Goal: Task Accomplishment & Management: Use online tool/utility

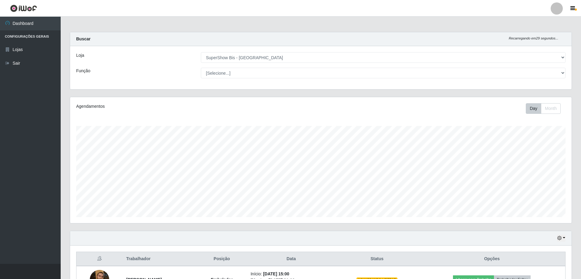
select select "59"
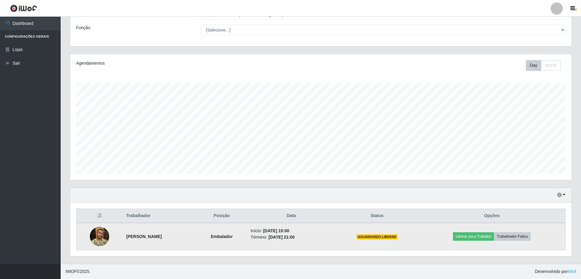
scroll to position [126, 501]
click at [485, 237] on button "Liberar para Trabalho" at bounding box center [473, 236] width 41 height 8
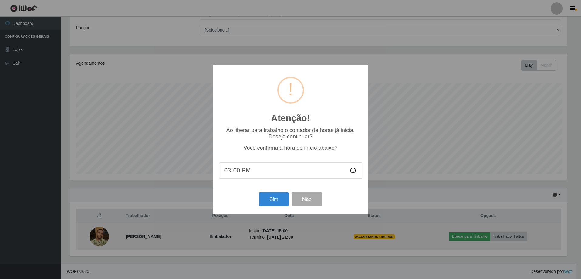
scroll to position [126, 498]
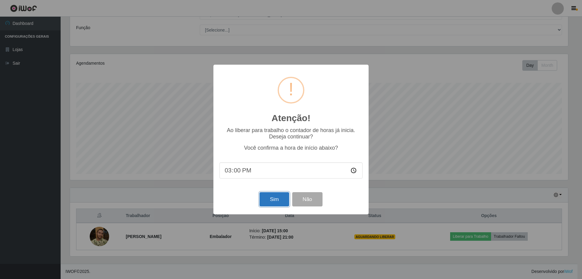
click at [279, 201] on button "Sim" at bounding box center [274, 199] width 29 height 14
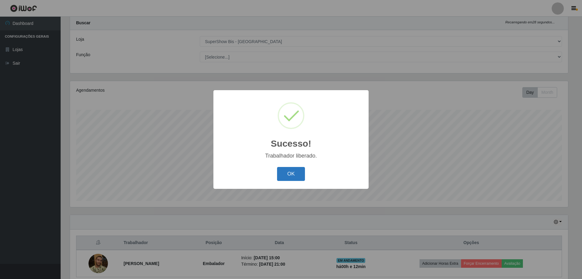
click at [294, 176] on button "OK" at bounding box center [291, 174] width 28 height 14
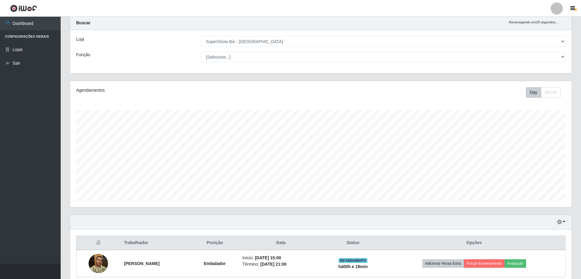
scroll to position [43, 0]
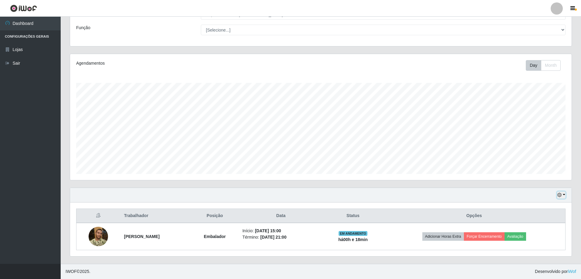
click at [562, 196] on button "button" at bounding box center [561, 194] width 8 height 7
click at [540, 148] on button "1 dia" at bounding box center [541, 146] width 48 height 13
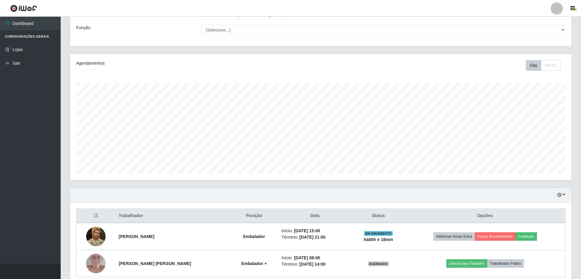
scroll to position [70, 0]
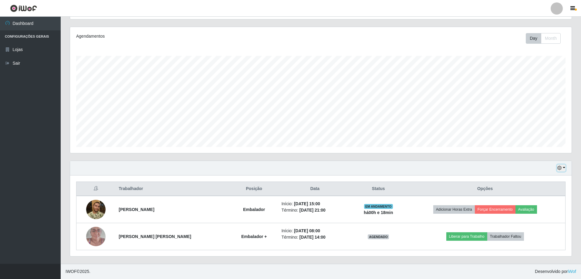
click at [564, 169] on button "button" at bounding box center [561, 167] width 8 height 7
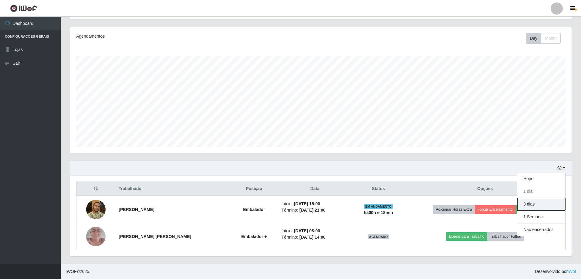
click at [535, 203] on button "3 dias" at bounding box center [541, 204] width 48 height 13
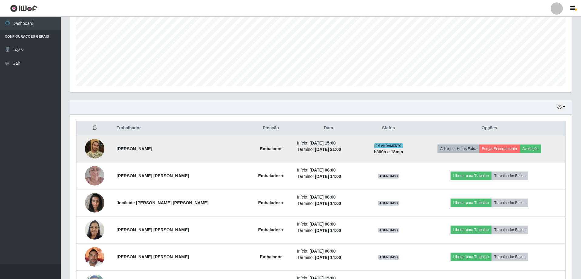
scroll to position [161, 0]
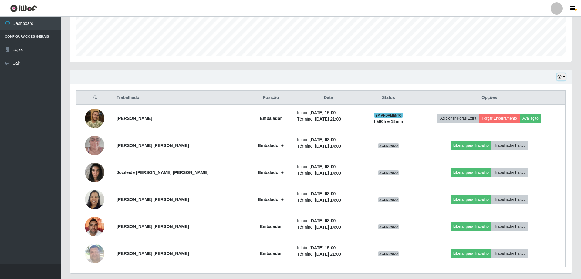
click at [565, 78] on button "button" at bounding box center [561, 76] width 8 height 7
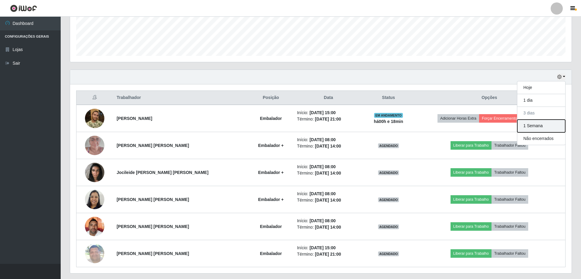
click at [534, 129] on button "1 Semana" at bounding box center [541, 126] width 48 height 13
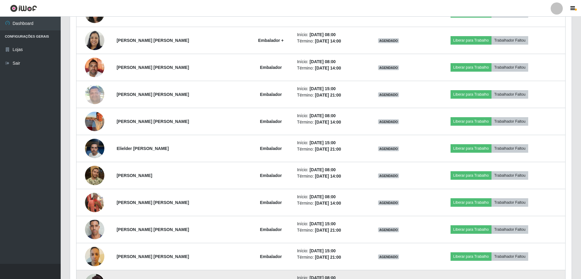
scroll to position [168, 0]
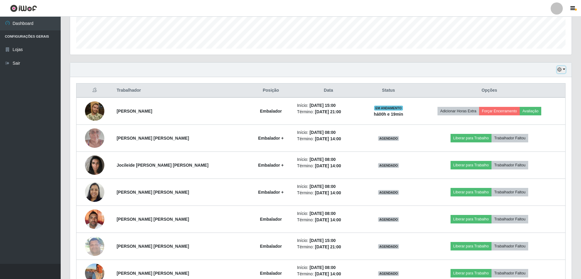
click at [562, 69] on button "button" at bounding box center [561, 69] width 8 height 7
click at [547, 83] on button "Hoje" at bounding box center [541, 80] width 48 height 13
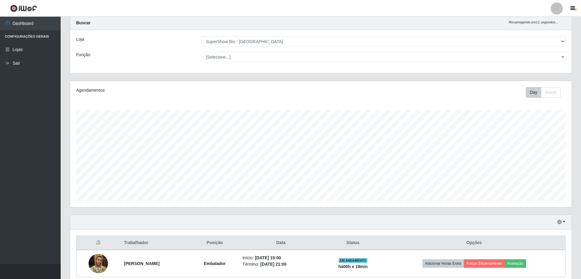
scroll to position [43, 0]
